Goal: Information Seeking & Learning: Learn about a topic

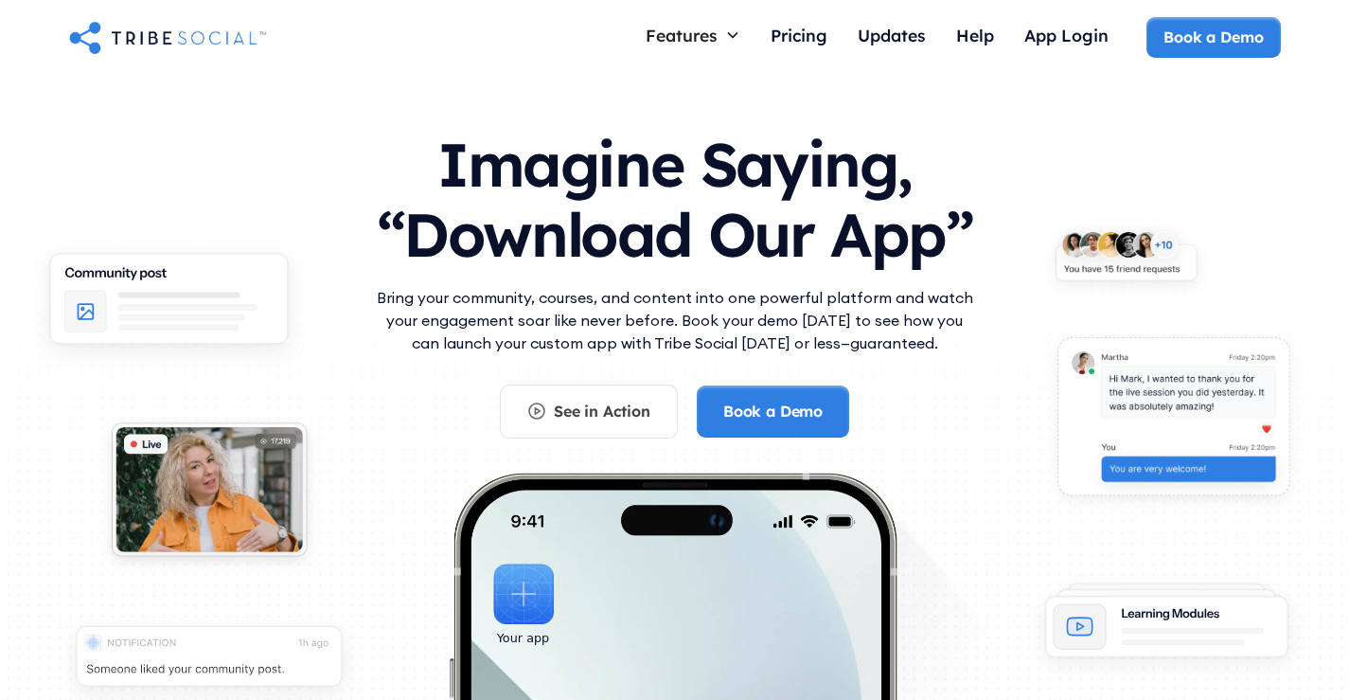
drag, startPoint x: 382, startPoint y: 296, endPoint x: 942, endPoint y: 340, distance: 562.1
click at [942, 340] on p "Bring your community, courses, and content into one powerful platform and watch…" at bounding box center [675, 320] width 606 height 68
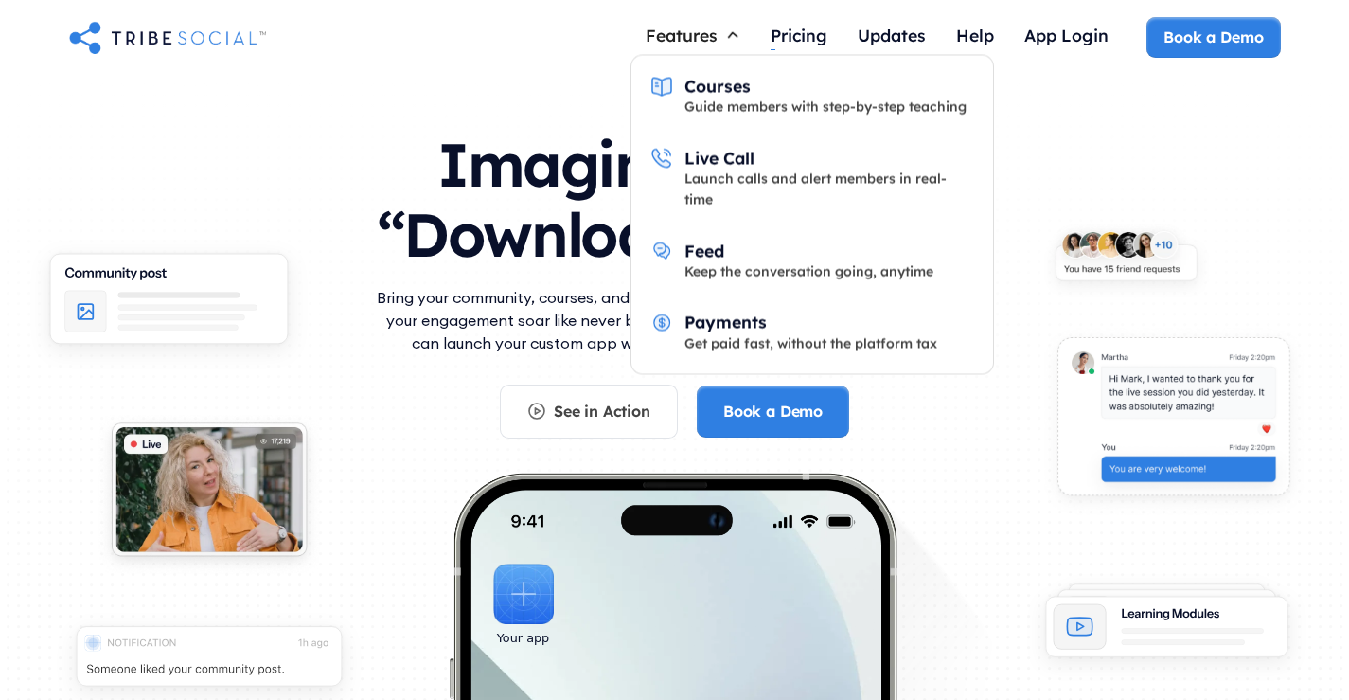
click at [698, 40] on div "Features" at bounding box center [682, 35] width 72 height 21
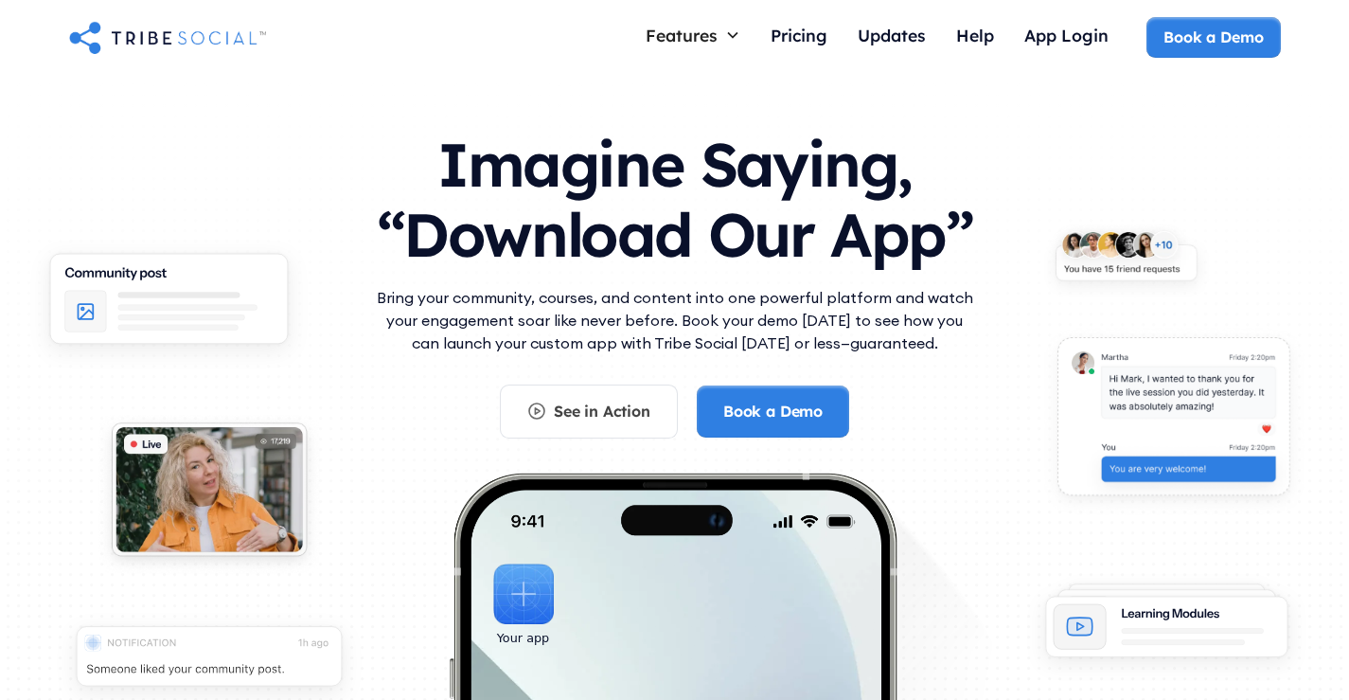
click at [698, 40] on div "Features" at bounding box center [682, 35] width 72 height 21
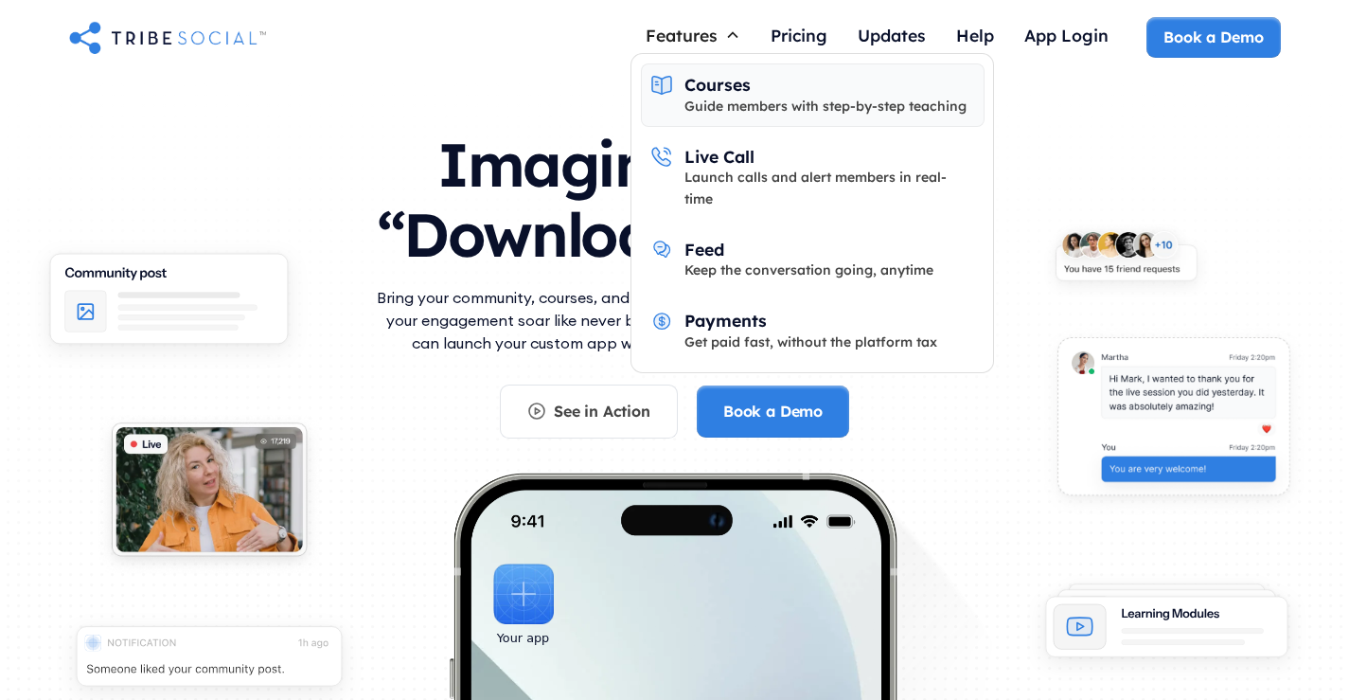
click at [730, 98] on div "Guide members with step-by-step teaching" at bounding box center [825, 106] width 282 height 21
